Goal: Task Accomplishment & Management: Manage account settings

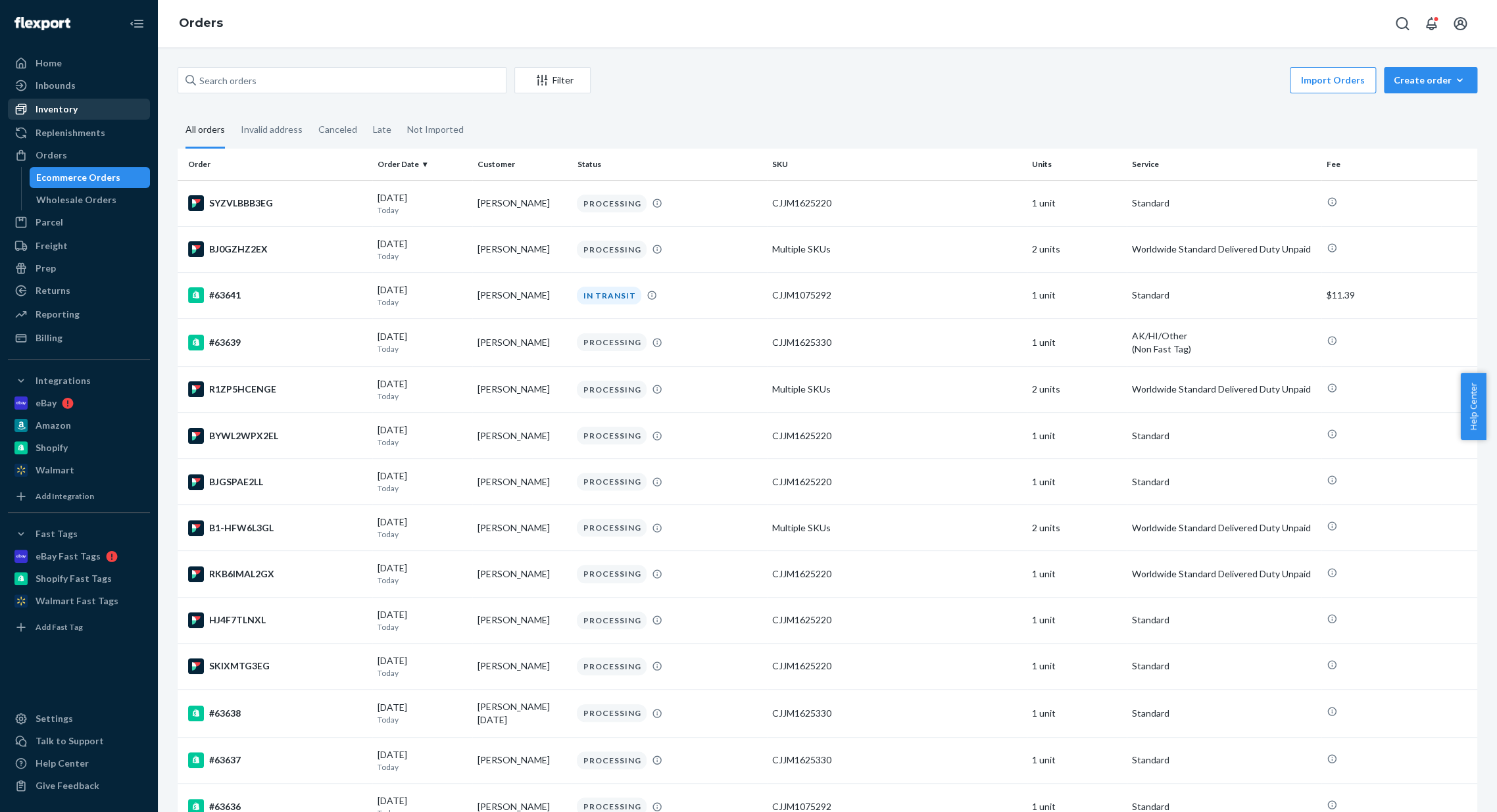
click at [74, 111] on div "Inventory" at bounding box center [57, 109] width 42 height 14
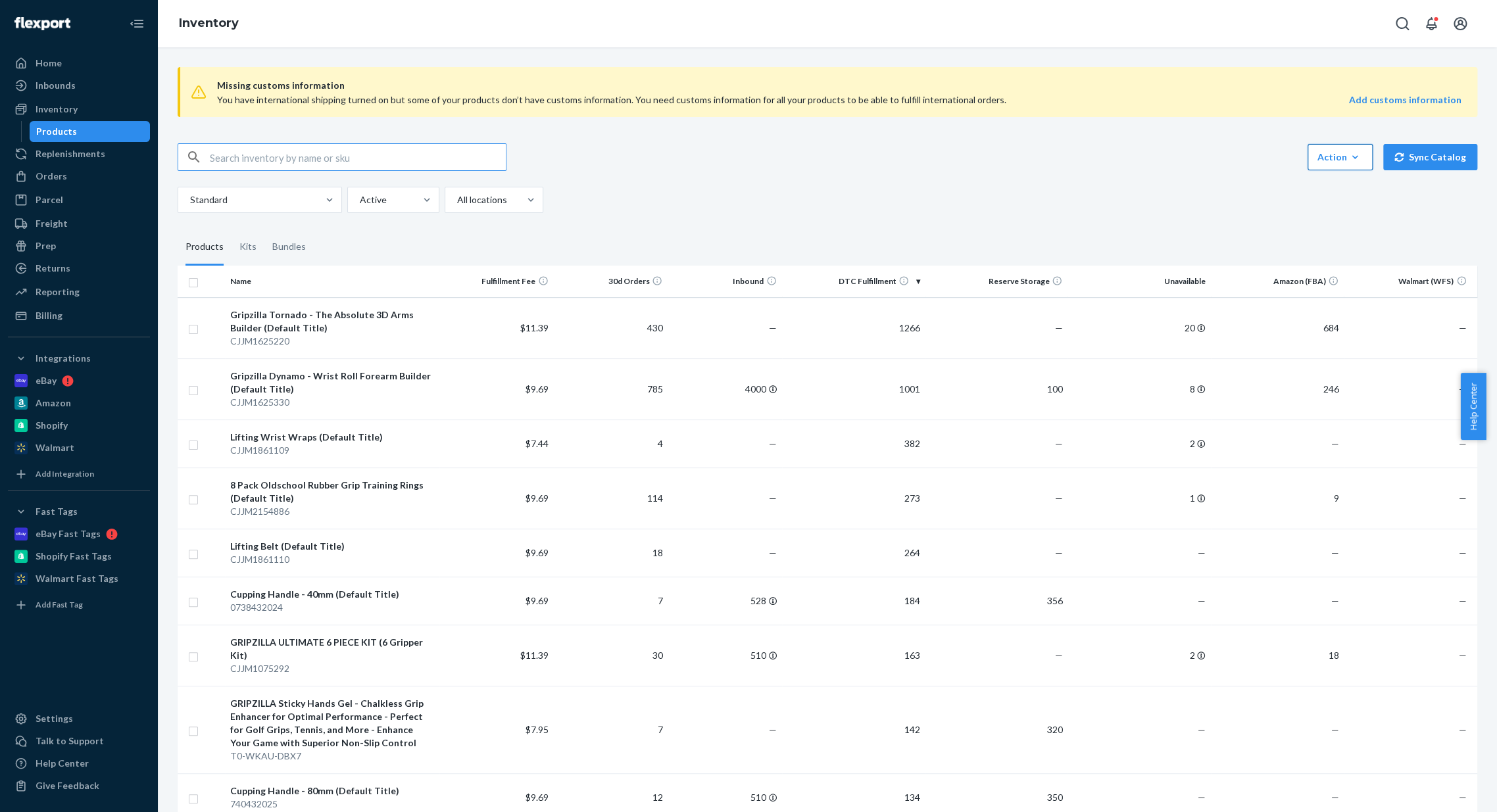
click at [1326, 167] on button "Action Create product Create kit or bundle Bulk create products Bulk update pro…" at bounding box center [1340, 156] width 65 height 26
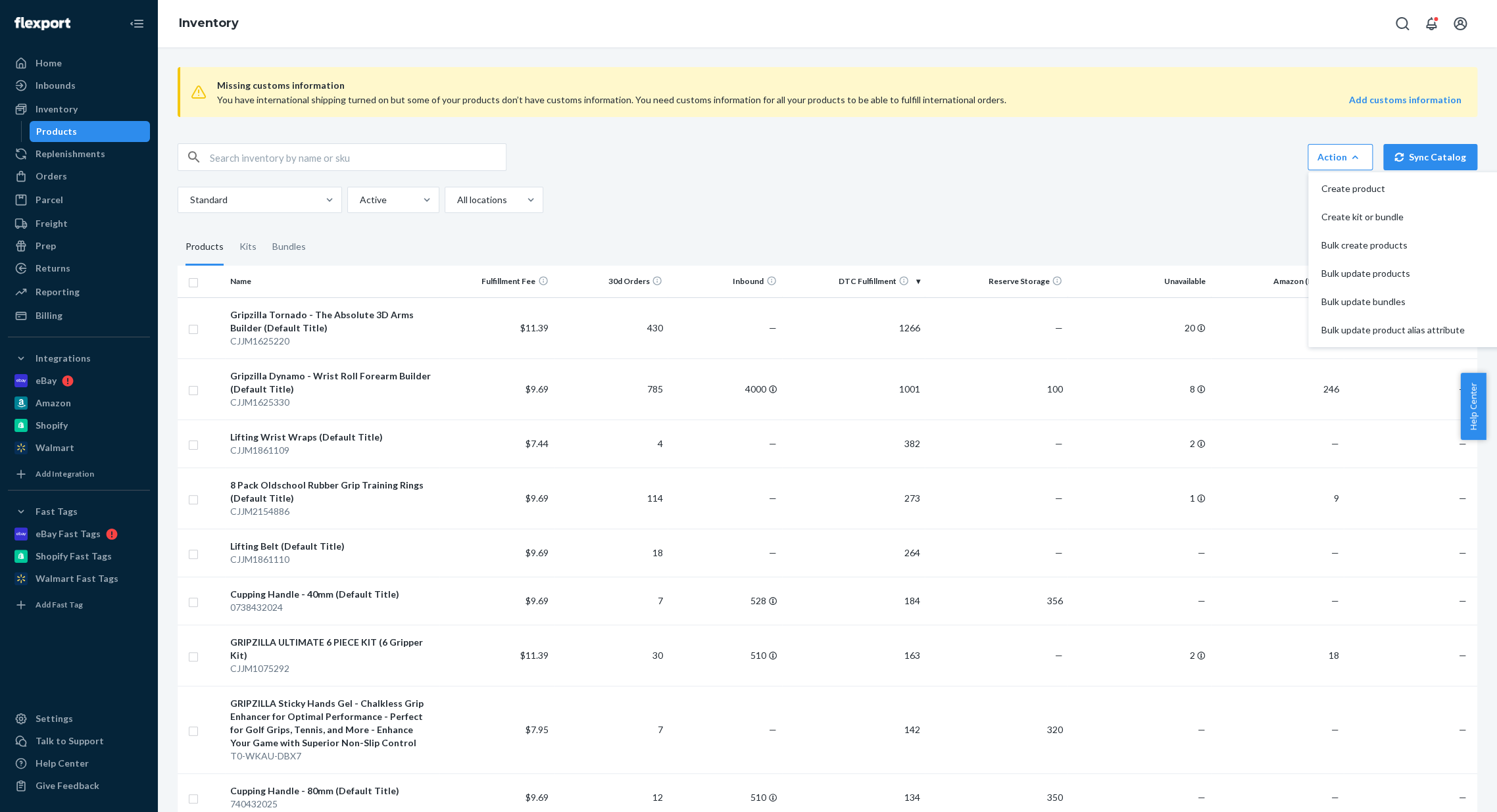
click at [832, 148] on div "Action Create product Create kit or bundle Bulk create products Bulk update pro…" at bounding box center [828, 157] width 1300 height 28
click at [1360, 156] on button "Action Create product Create kit or bundle Bulk create products Bulk update pro…" at bounding box center [1340, 156] width 65 height 26
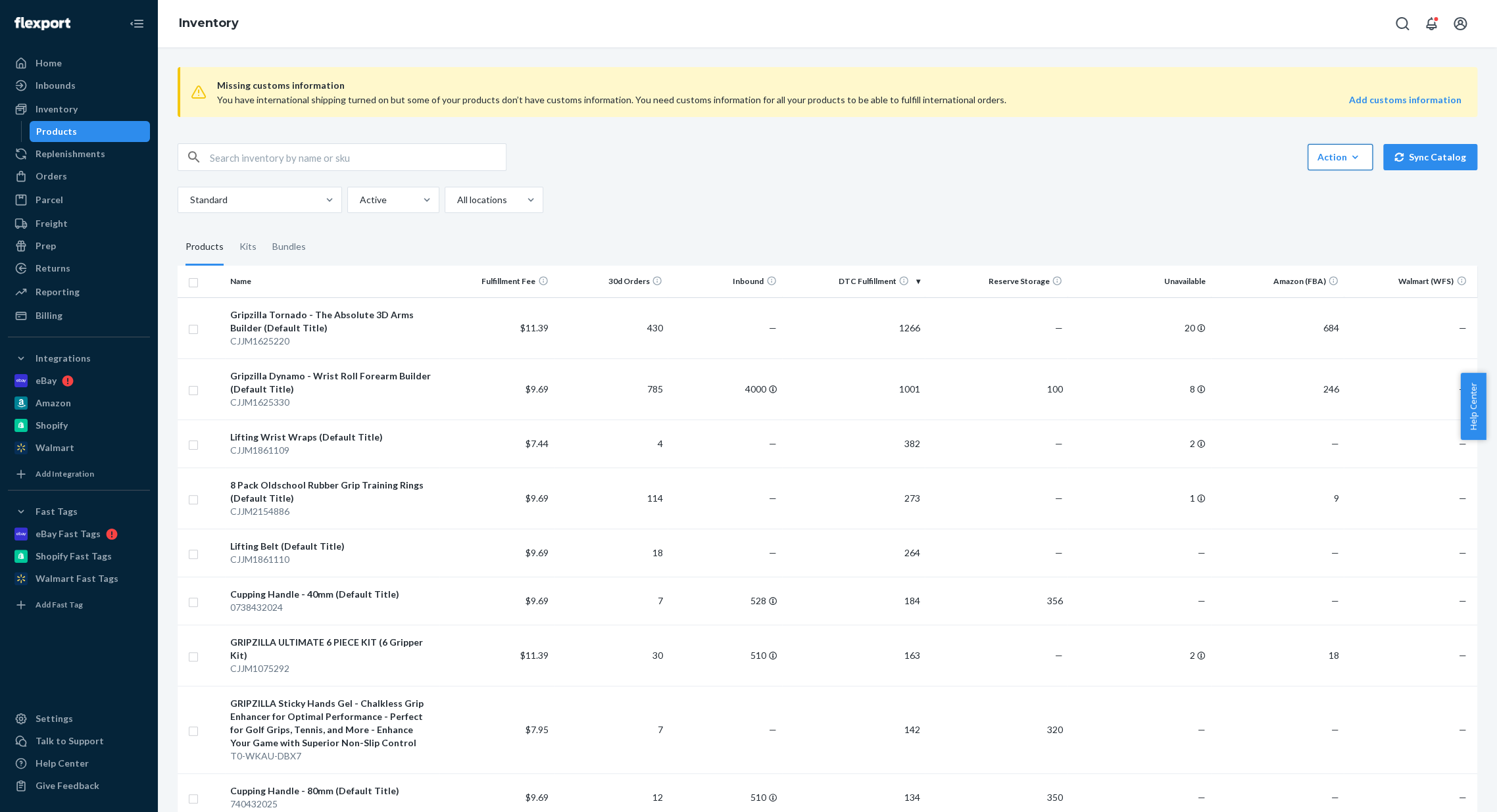
click at [1356, 155] on button "Action Create product Create kit or bundle Bulk create products Bulk update pro…" at bounding box center [1340, 156] width 65 height 26
click at [1348, 184] on span "Create product" at bounding box center [1393, 188] width 144 height 9
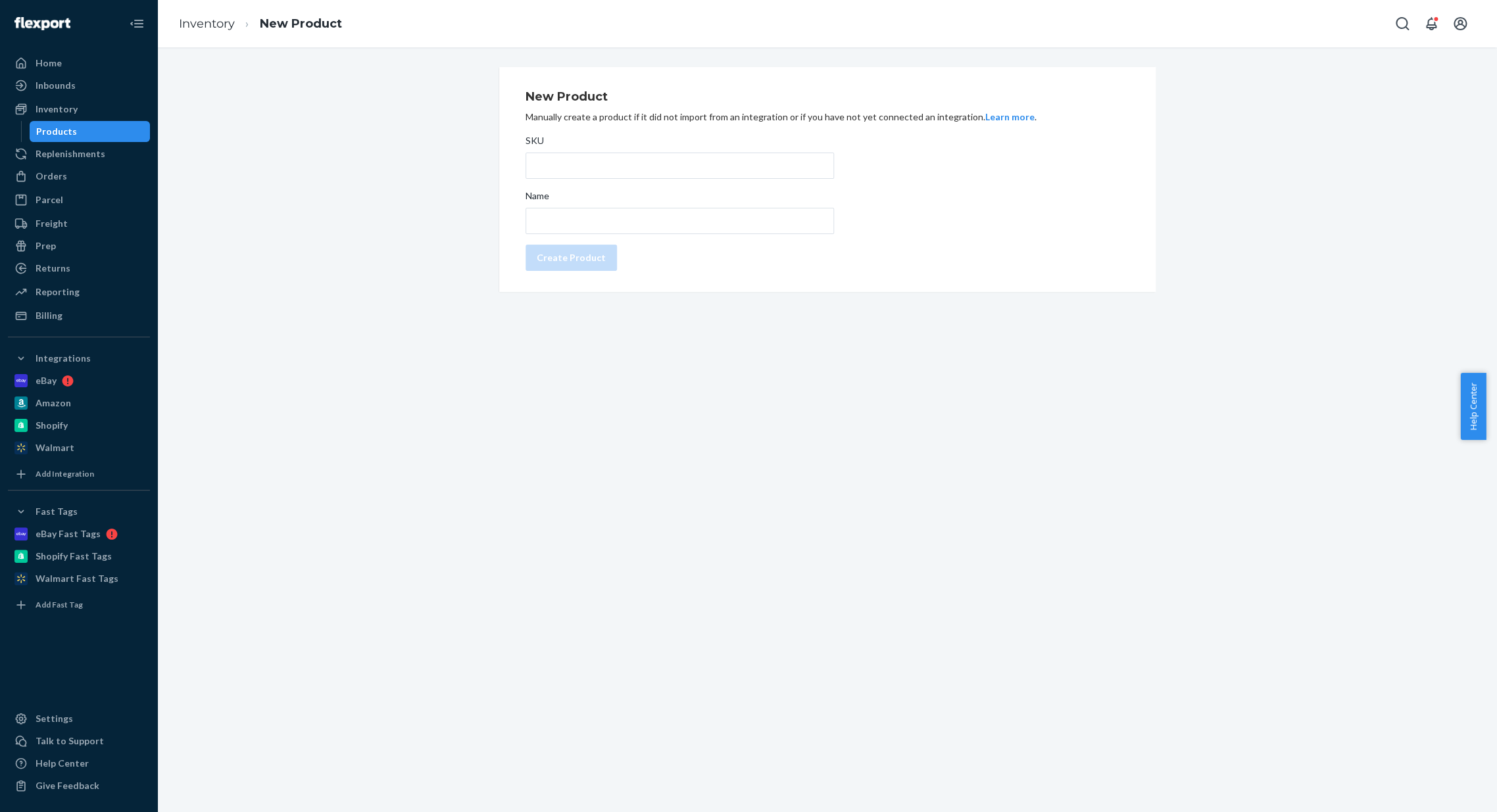
click at [57, 139] on div "Products" at bounding box center [90, 132] width 118 height 19
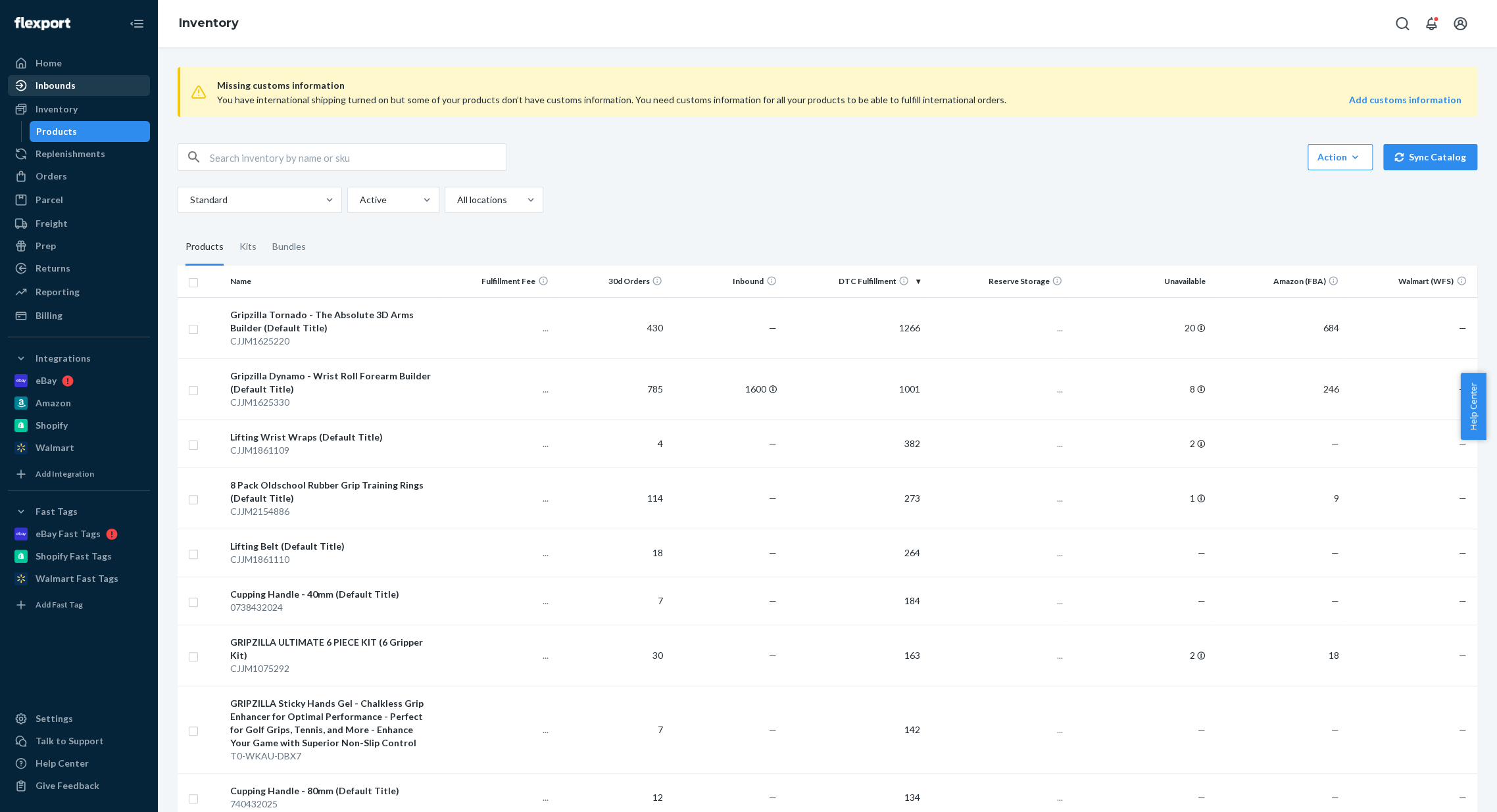
click at [74, 85] on div "Inbounds" at bounding box center [79, 85] width 139 height 19
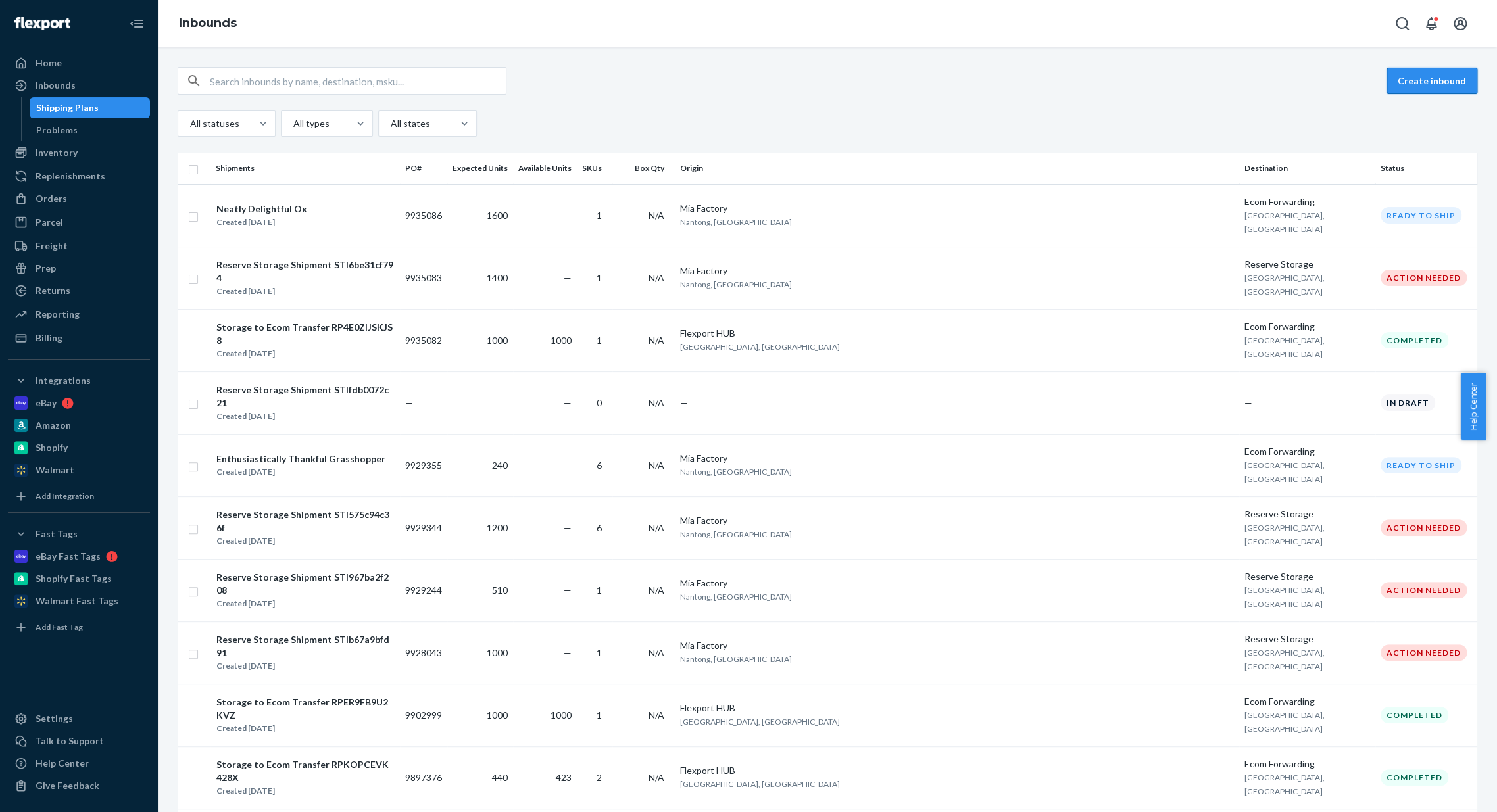
click at [1395, 88] on button "Create inbound" at bounding box center [1431, 80] width 90 height 26
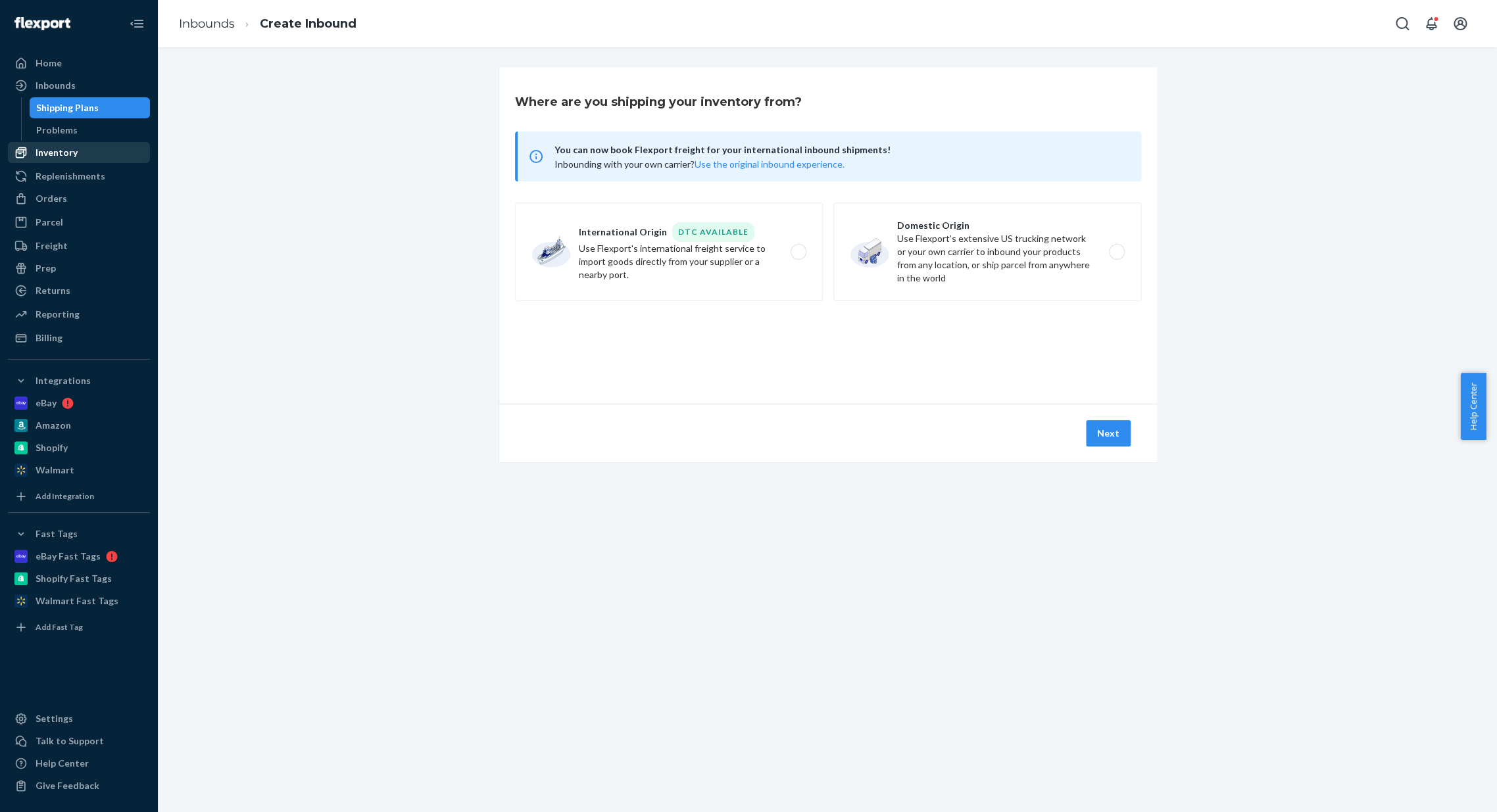
click at [57, 159] on div "Inventory" at bounding box center [79, 153] width 139 height 19
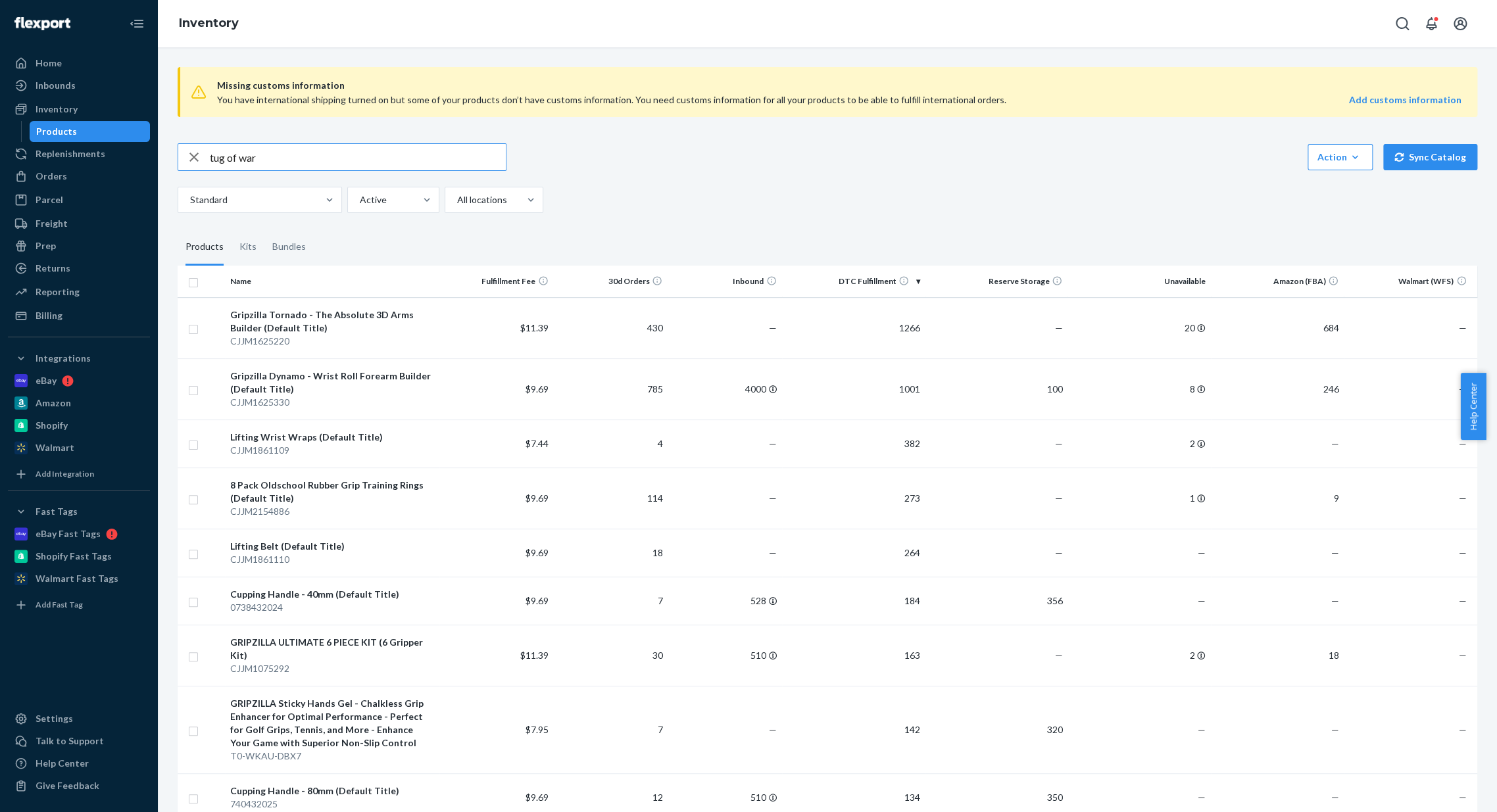
type input "tug of war"
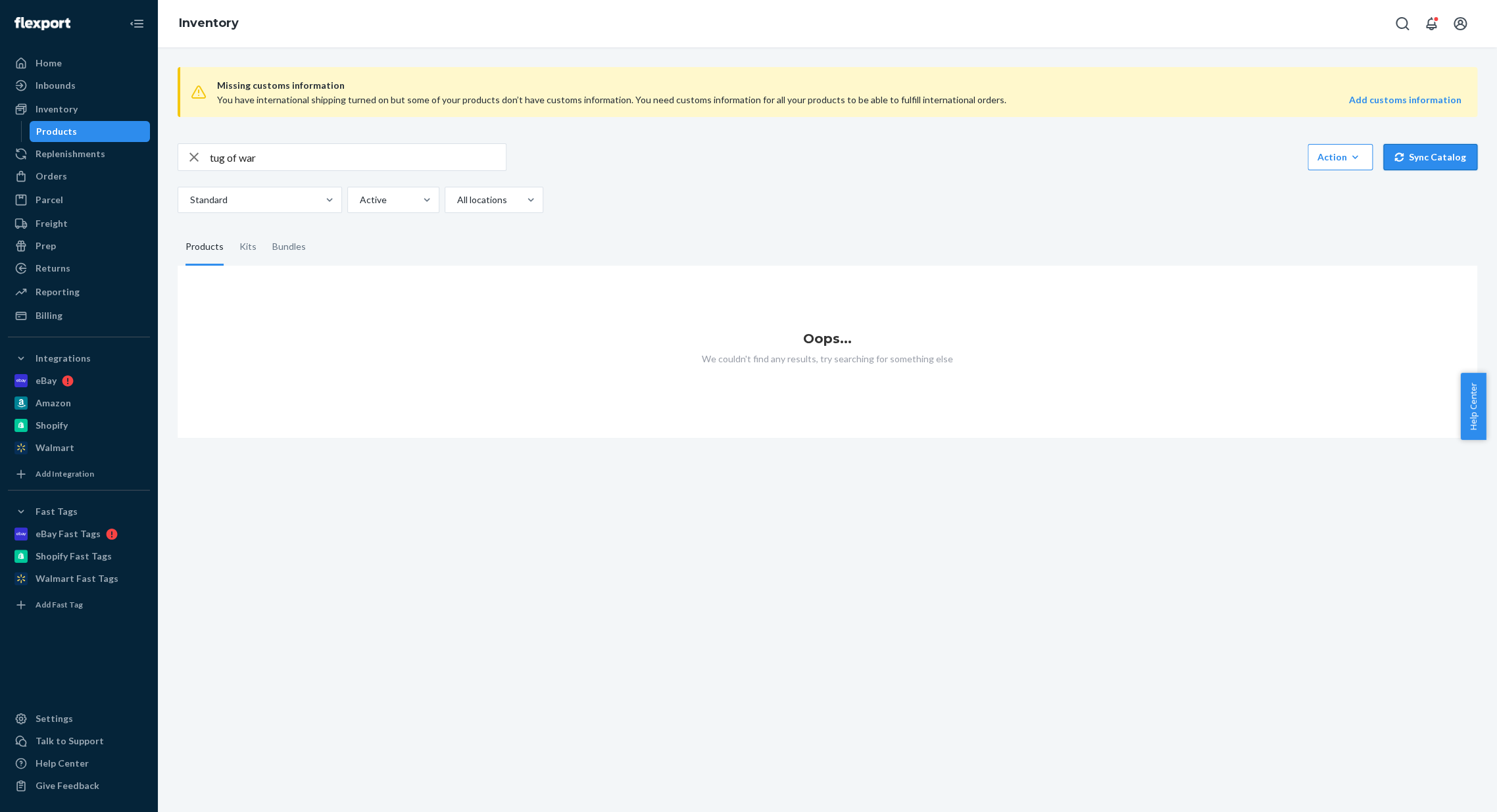
click at [1443, 144] on button "Sync Catalog" at bounding box center [1430, 156] width 94 height 26
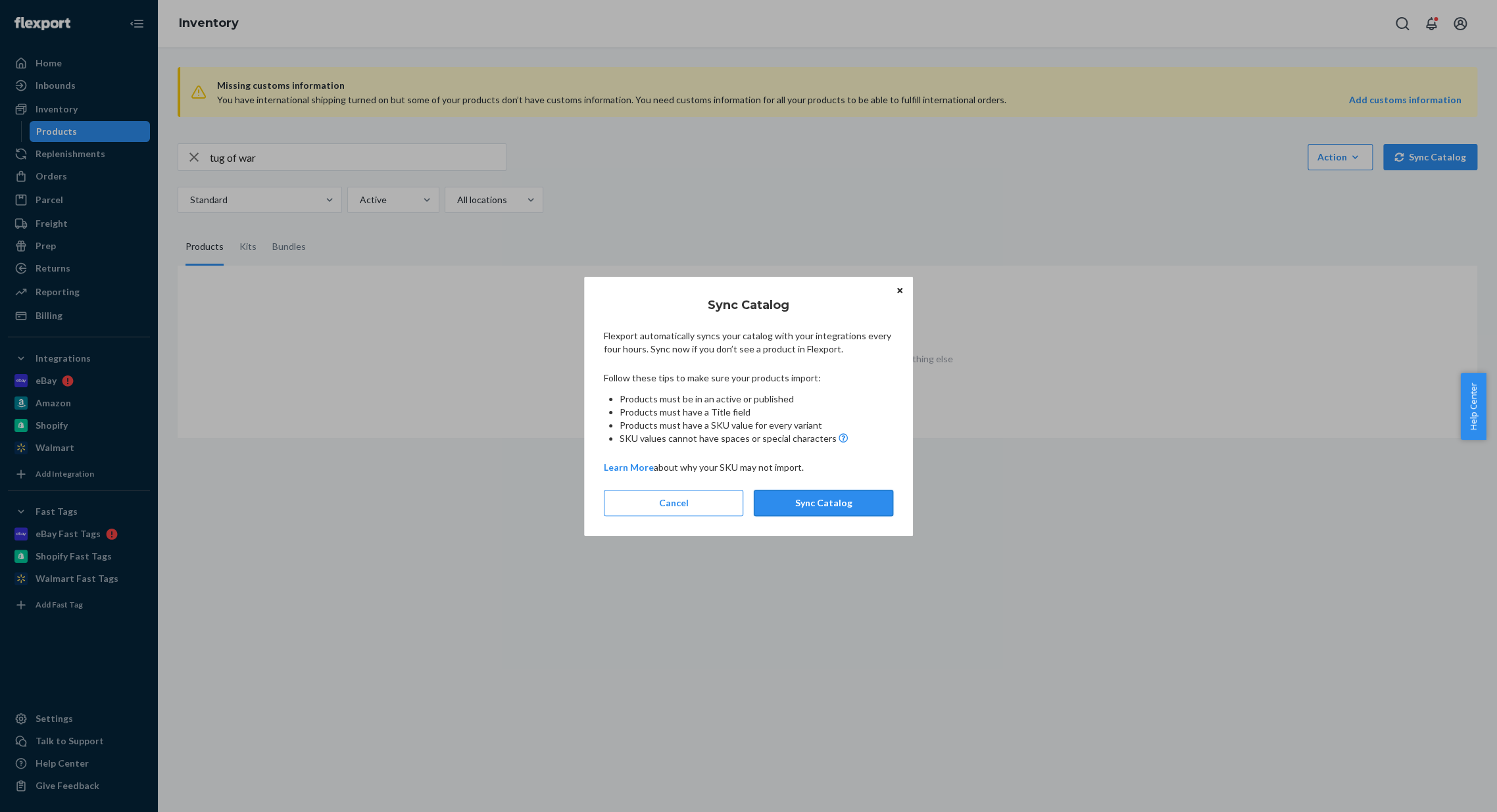
click at [853, 493] on button "Sync Catalog" at bounding box center [823, 503] width 139 height 26
